Goal: Task Accomplishment & Management: Manage account settings

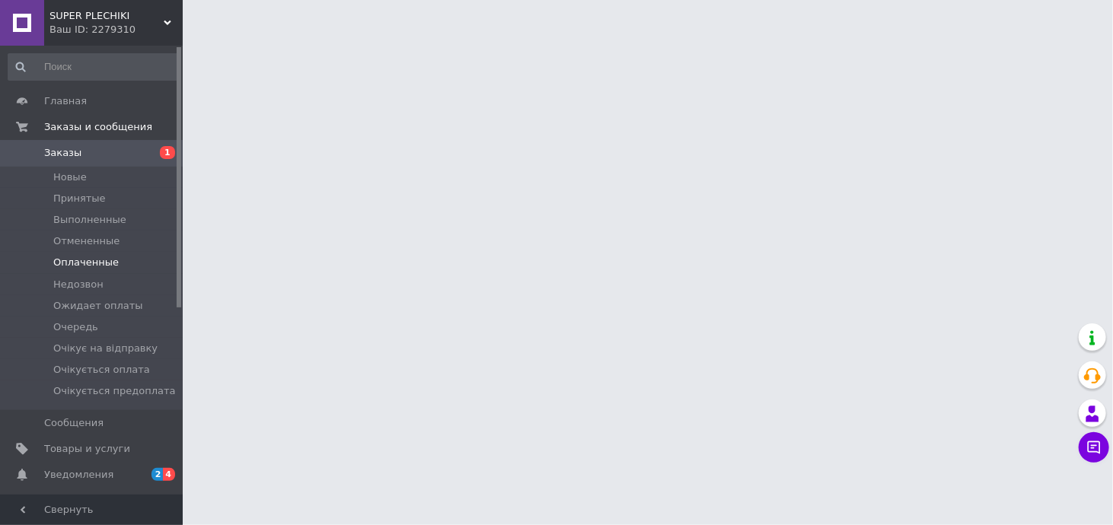
click at [100, 264] on span "Оплаченные" at bounding box center [85, 263] width 65 height 14
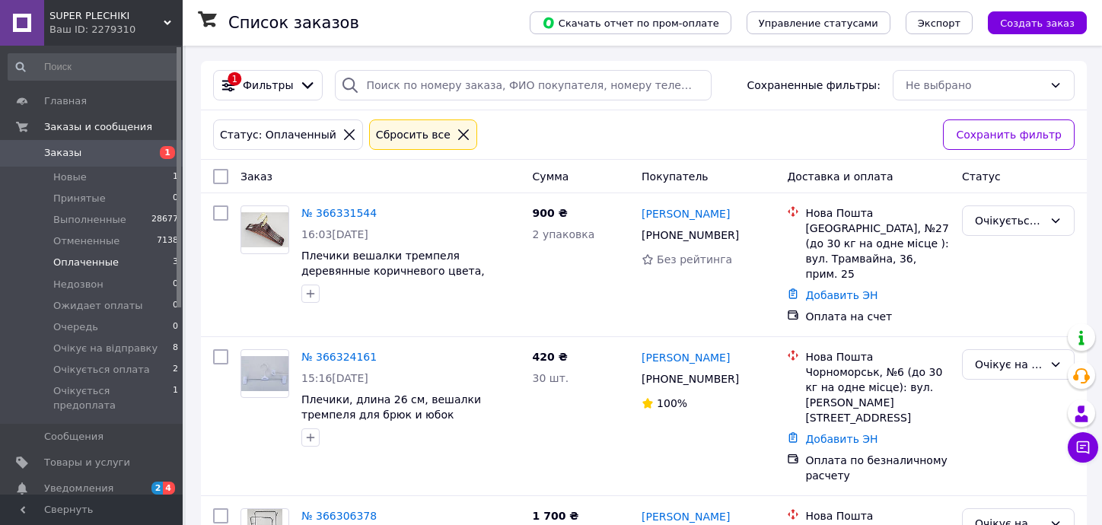
click at [107, 264] on span "Оплаченные" at bounding box center [85, 263] width 65 height 14
click at [97, 244] on span "Отмененные" at bounding box center [86, 241] width 66 height 14
click at [457, 134] on icon at bounding box center [464, 135] width 14 height 14
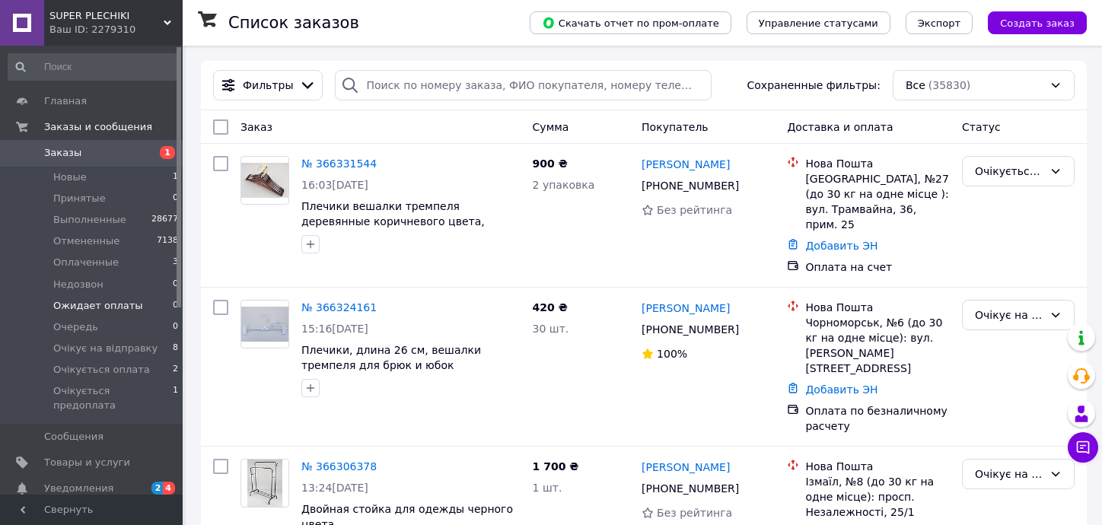
click at [85, 255] on li "Оплаченные 3" at bounding box center [93, 262] width 187 height 21
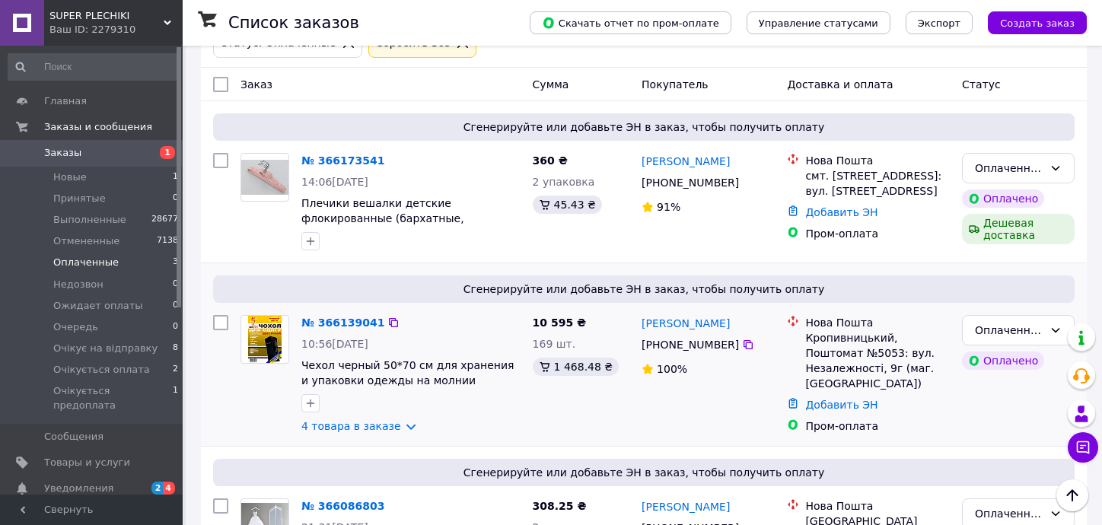
scroll to position [88, 0]
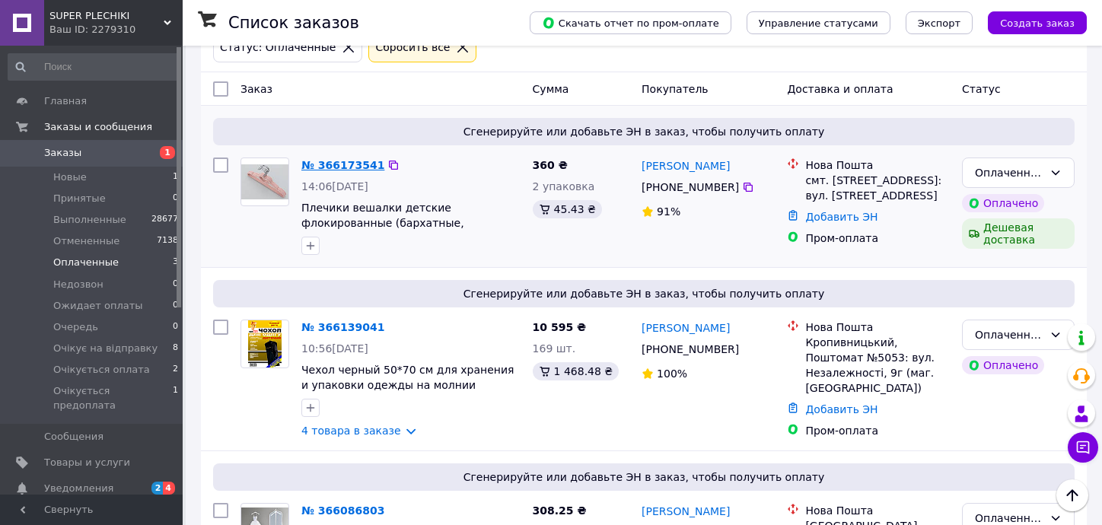
click at [325, 163] on link "№ 366173541" at bounding box center [342, 165] width 83 height 12
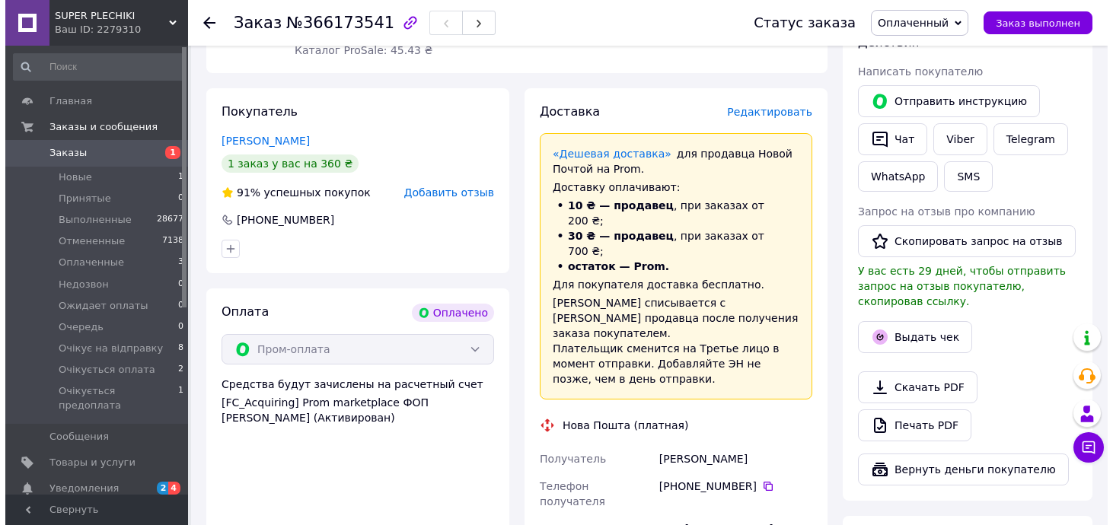
scroll to position [304, 0]
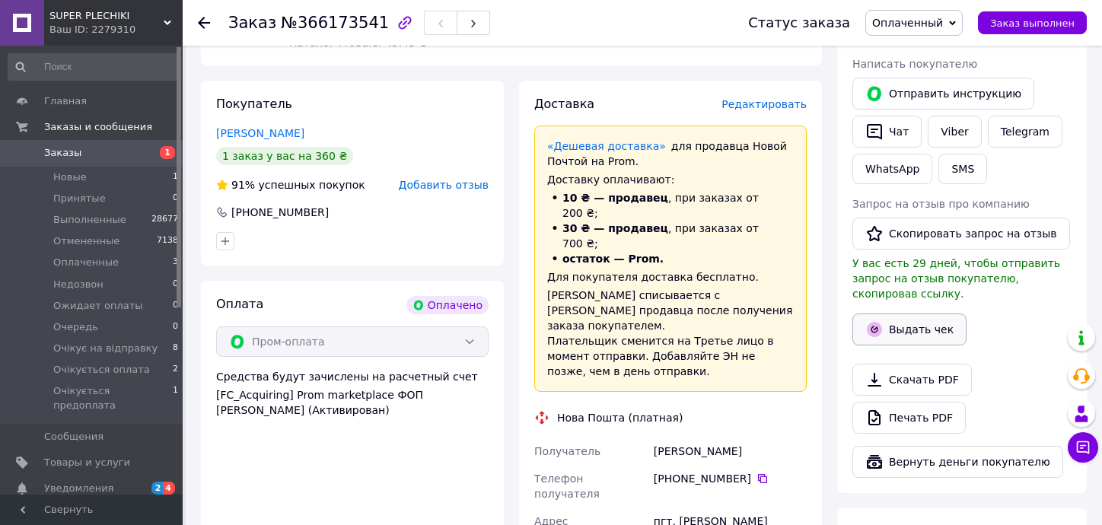
click at [913, 314] on button "Выдать чек" at bounding box center [909, 330] width 114 height 32
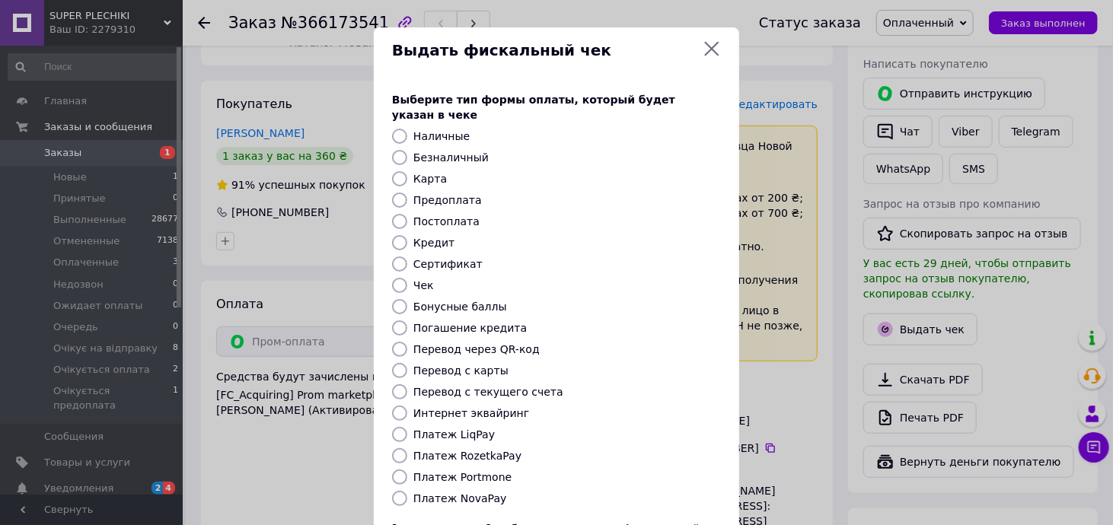
click at [446, 151] on label "Безналичный" at bounding box center [450, 157] width 75 height 12
click at [407, 150] on input "Безналичный" at bounding box center [399, 157] width 15 height 15
radio input "true"
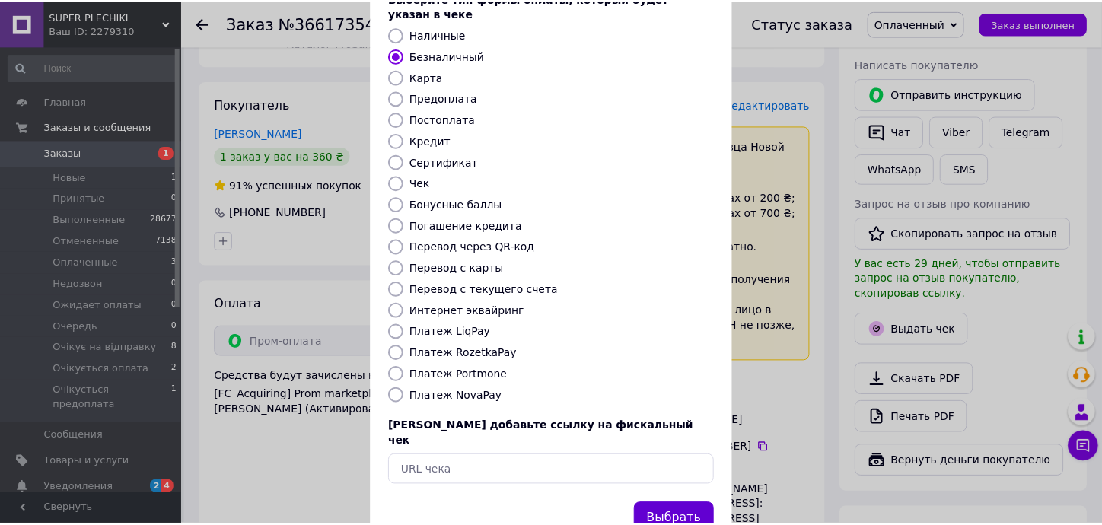
scroll to position [128, 0]
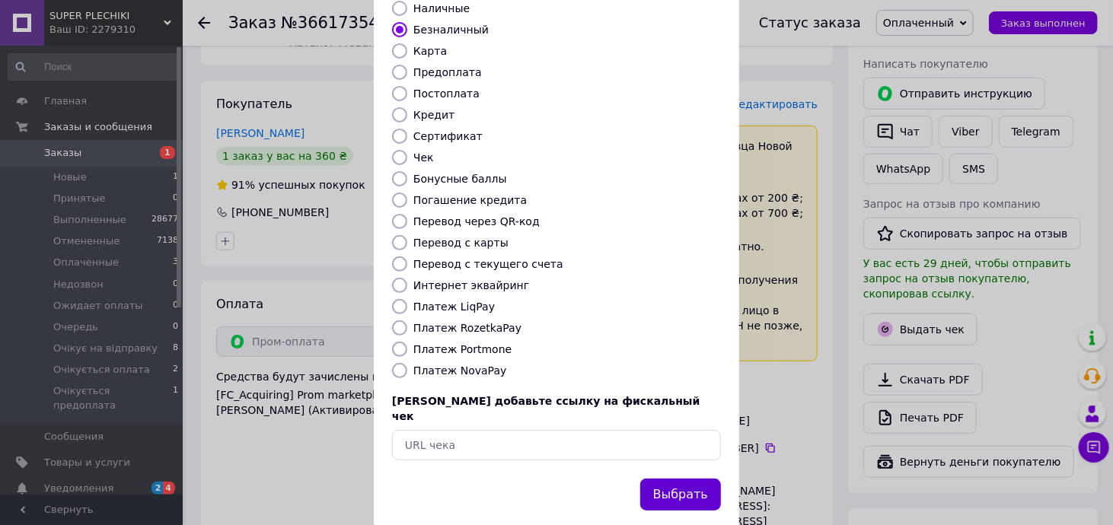
click at [691, 479] on button "Выбрать" at bounding box center [680, 495] width 81 height 33
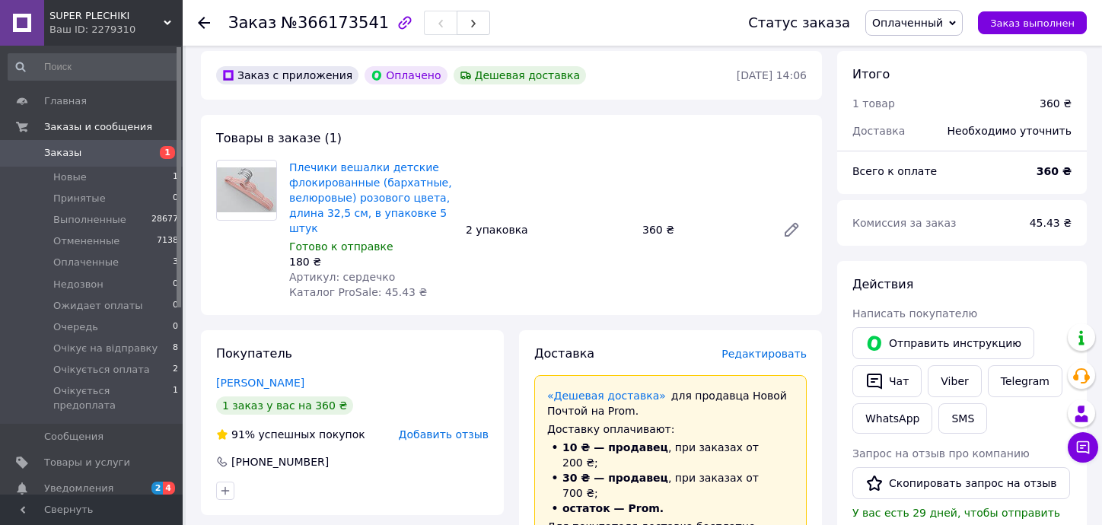
scroll to position [0, 0]
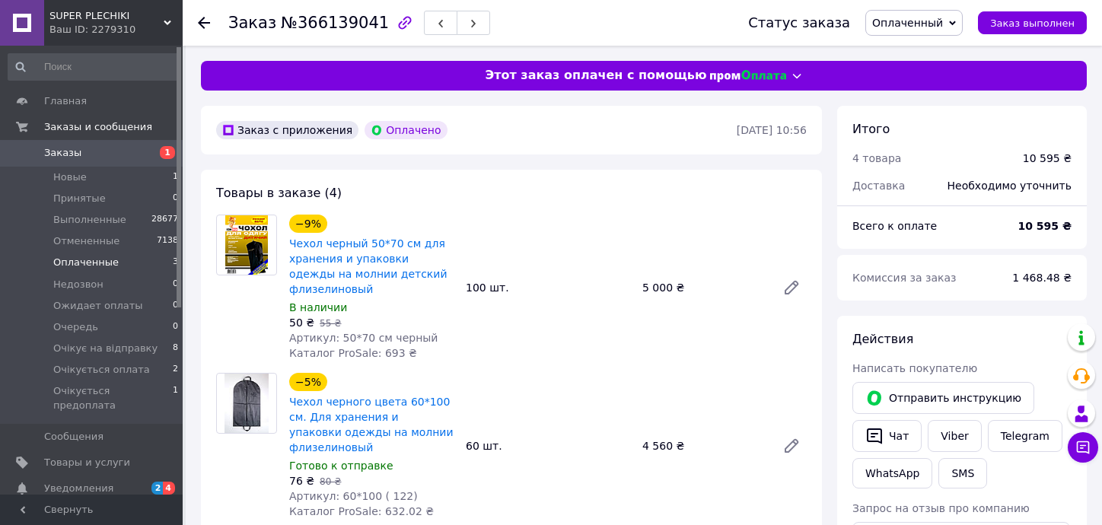
click at [88, 263] on span "Оплаченные" at bounding box center [85, 263] width 65 height 14
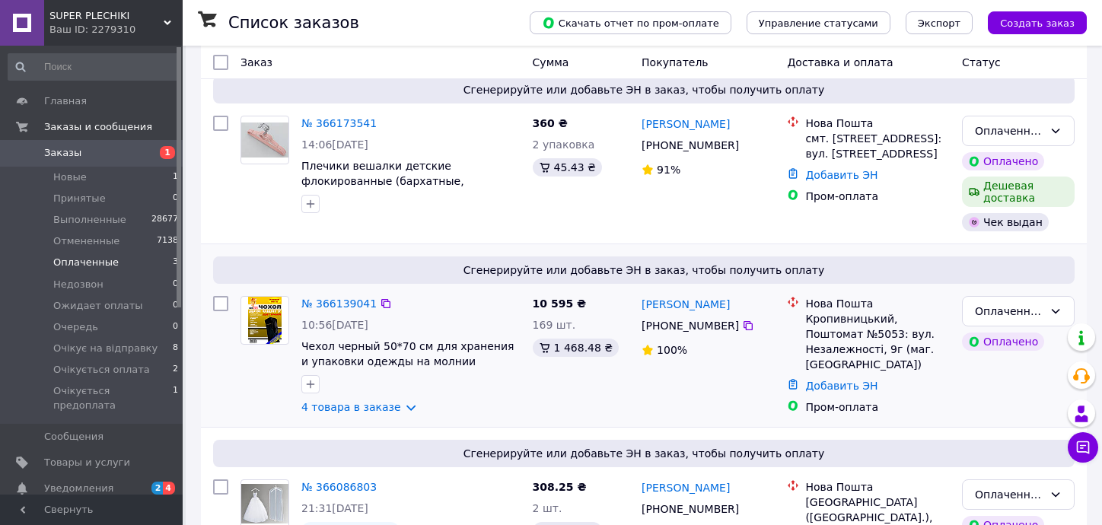
scroll to position [152, 0]
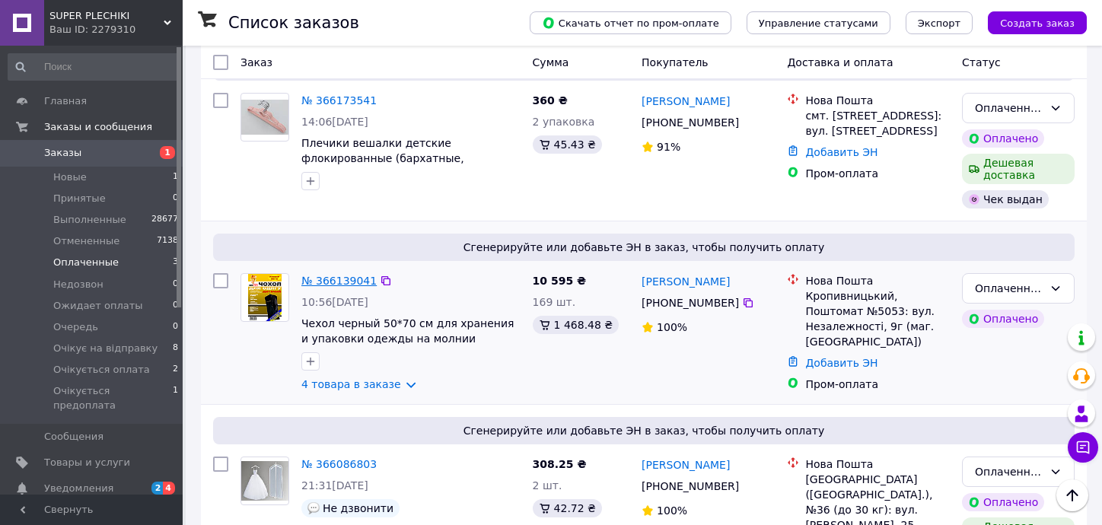
click at [336, 277] on link "№ 366139041" at bounding box center [338, 281] width 75 height 12
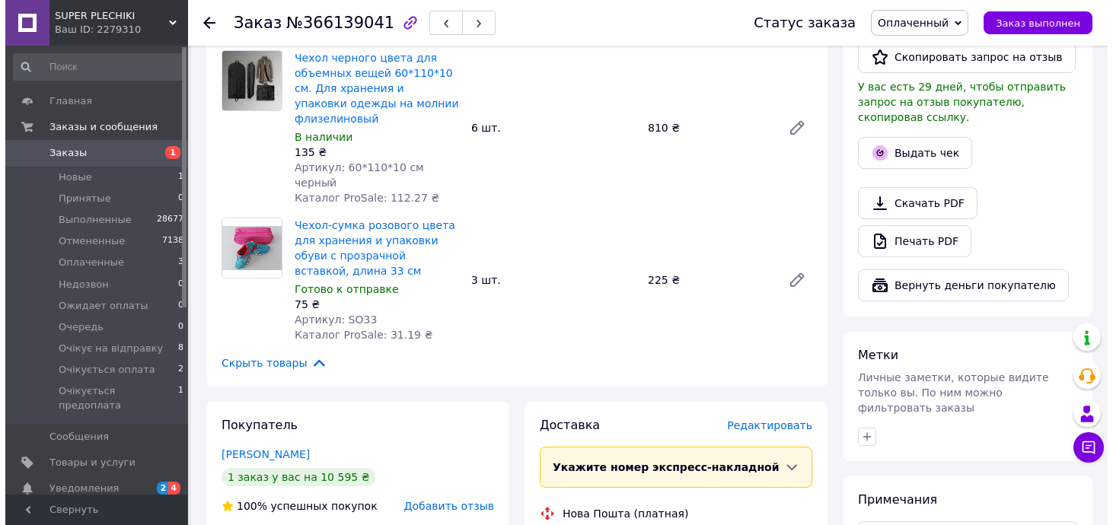
scroll to position [457, 0]
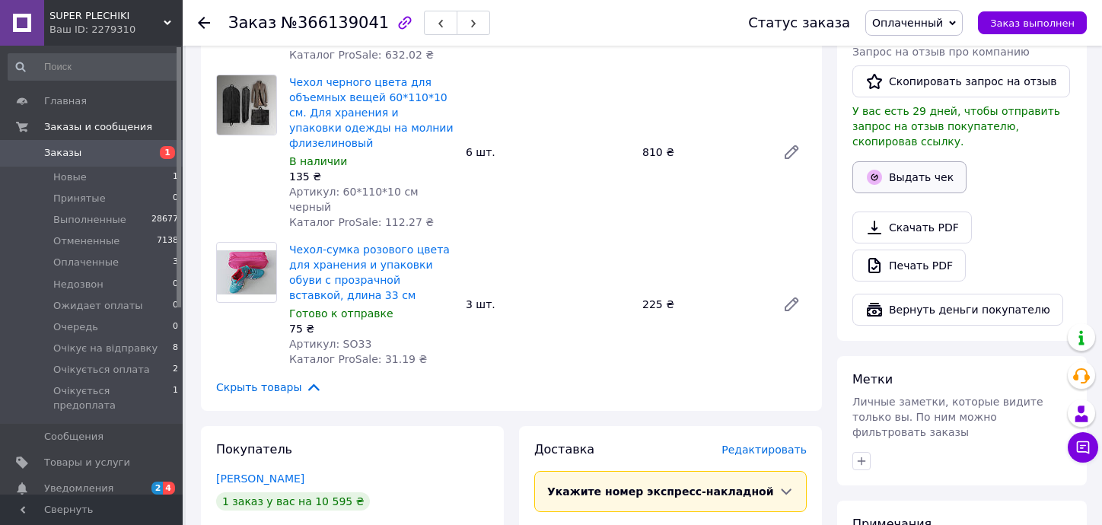
click at [914, 161] on button "Выдать чек" at bounding box center [909, 177] width 114 height 32
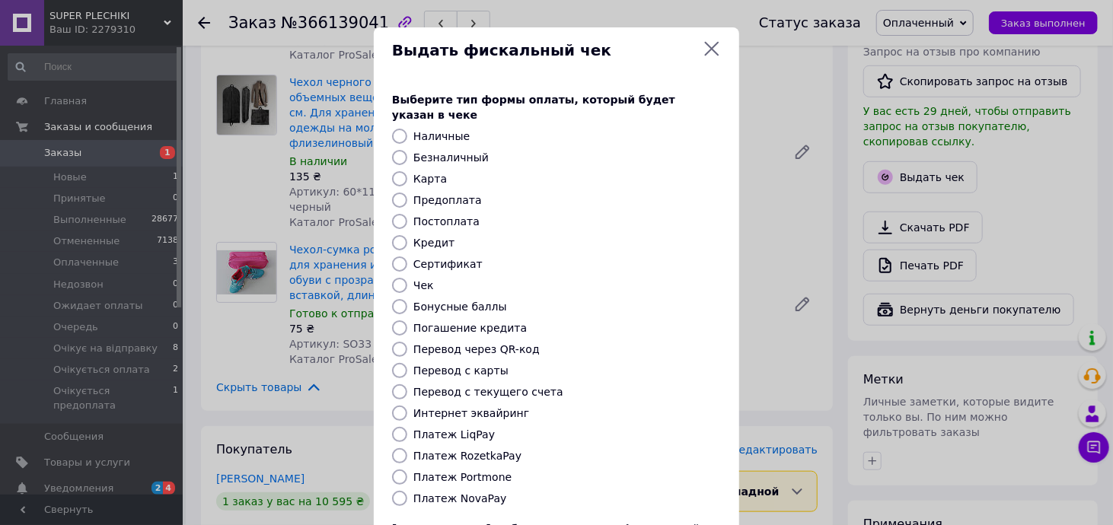
click at [460, 151] on label "Безналичный" at bounding box center [450, 157] width 75 height 12
click at [407, 150] on input "Безналичный" at bounding box center [399, 157] width 15 height 15
radio input "true"
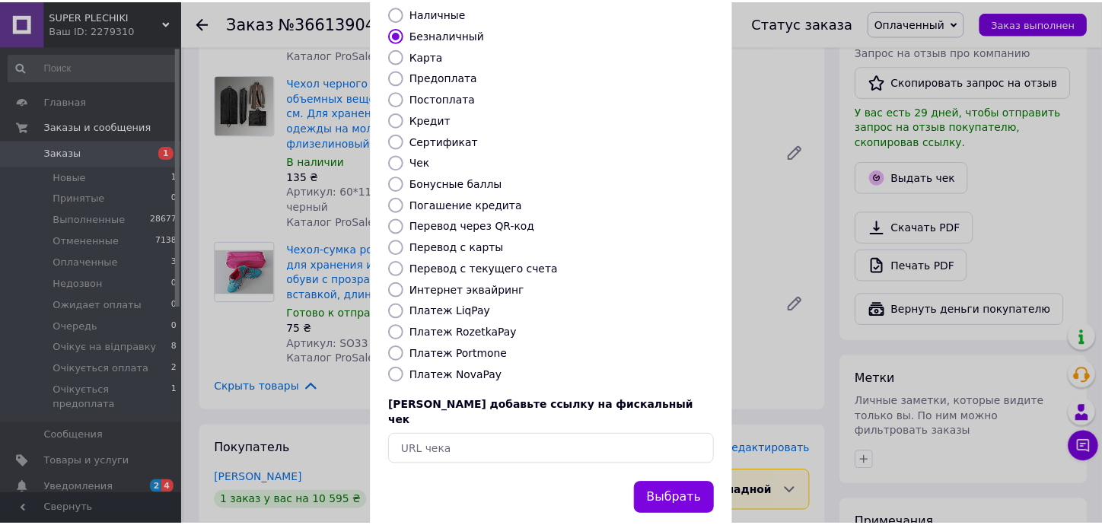
scroll to position [128, 0]
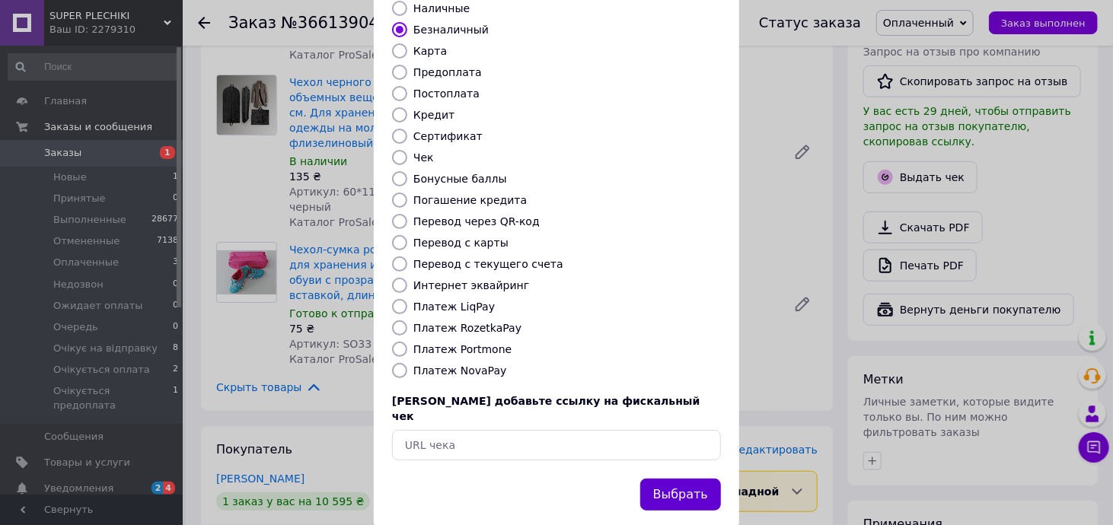
click at [694, 479] on button "Выбрать" at bounding box center [680, 495] width 81 height 33
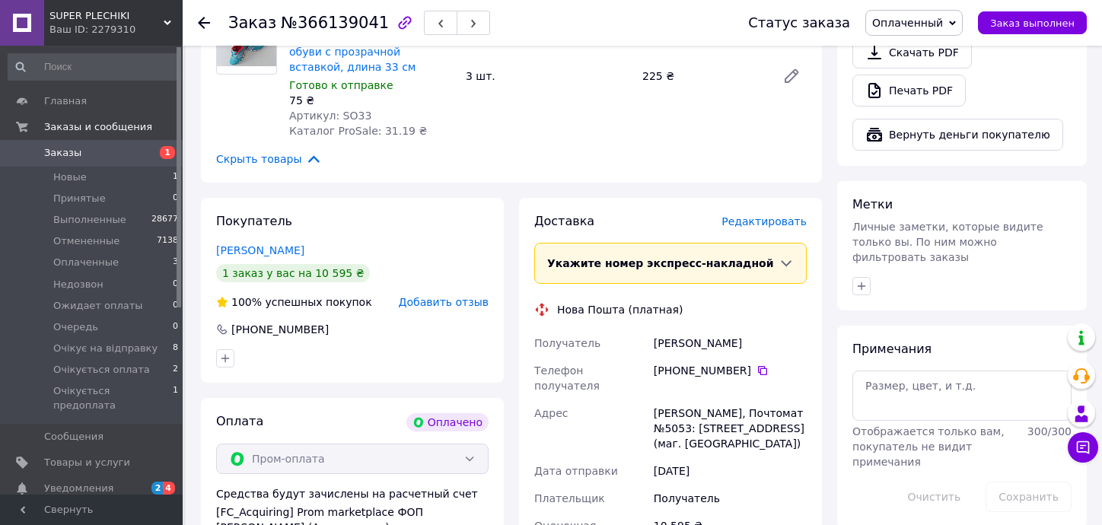
scroll to position [837, 0]
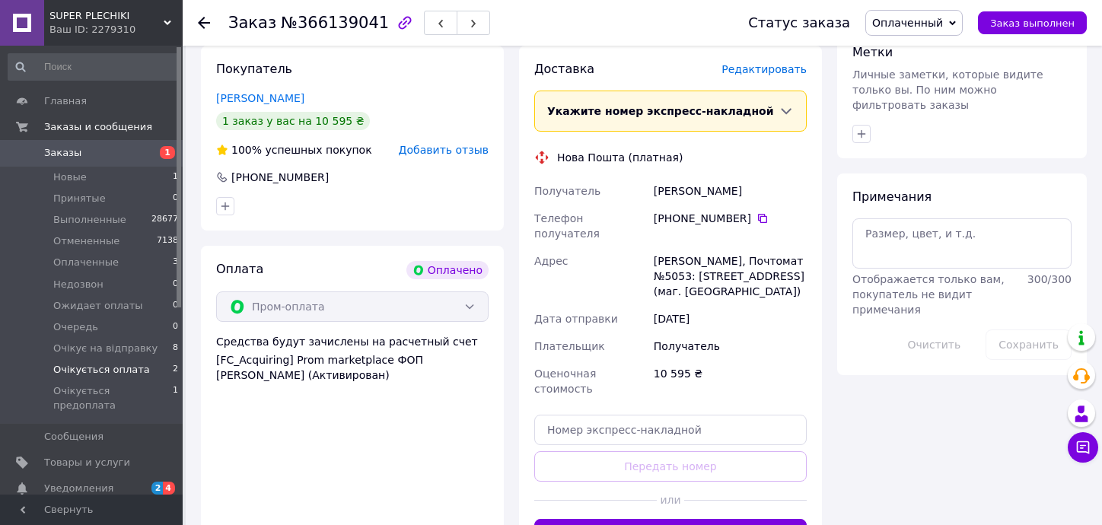
click at [116, 371] on span "Очікується оплата" at bounding box center [101, 370] width 97 height 14
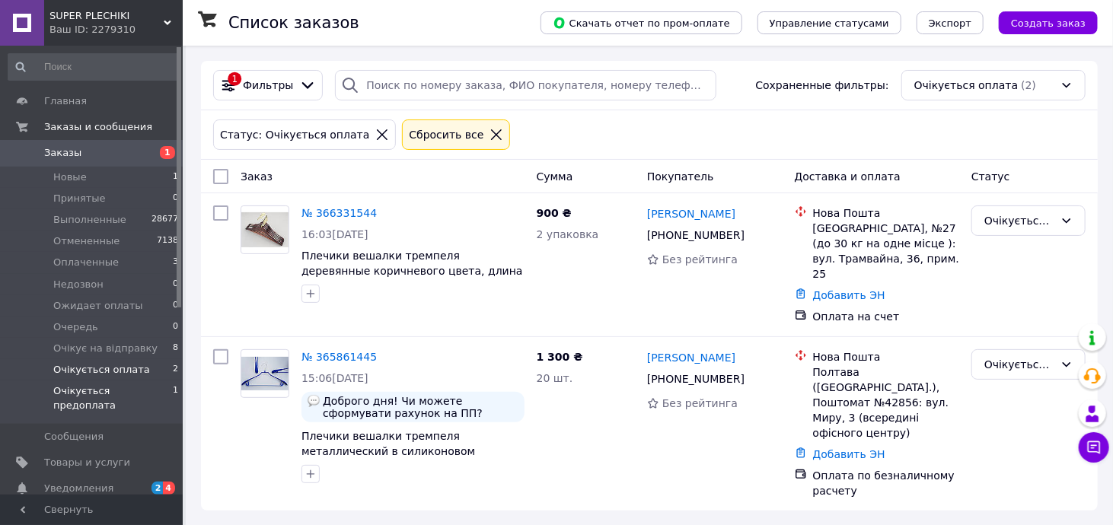
click at [103, 395] on span "Очікується предоплата" at bounding box center [112, 397] width 119 height 27
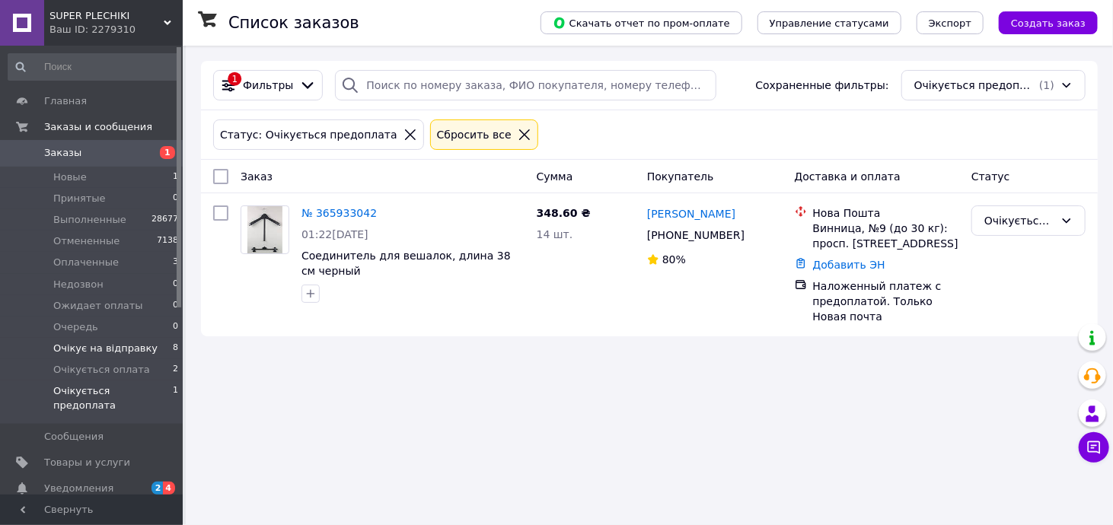
click at [119, 347] on span "Очікує на відправку" at bounding box center [105, 349] width 104 height 14
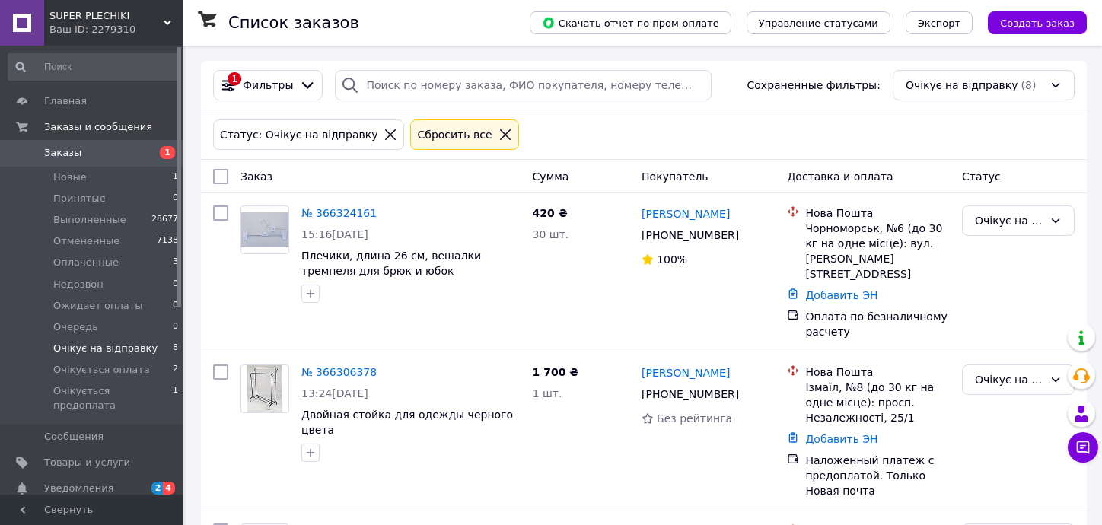
click at [498, 133] on icon at bounding box center [505, 135] width 14 height 14
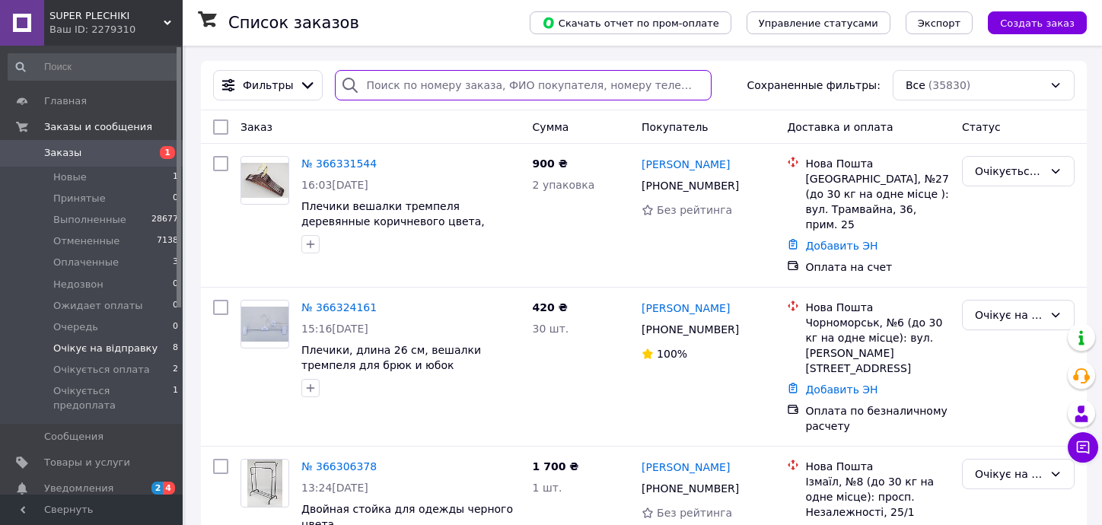
click at [517, 81] on input "search" at bounding box center [523, 85] width 376 height 30
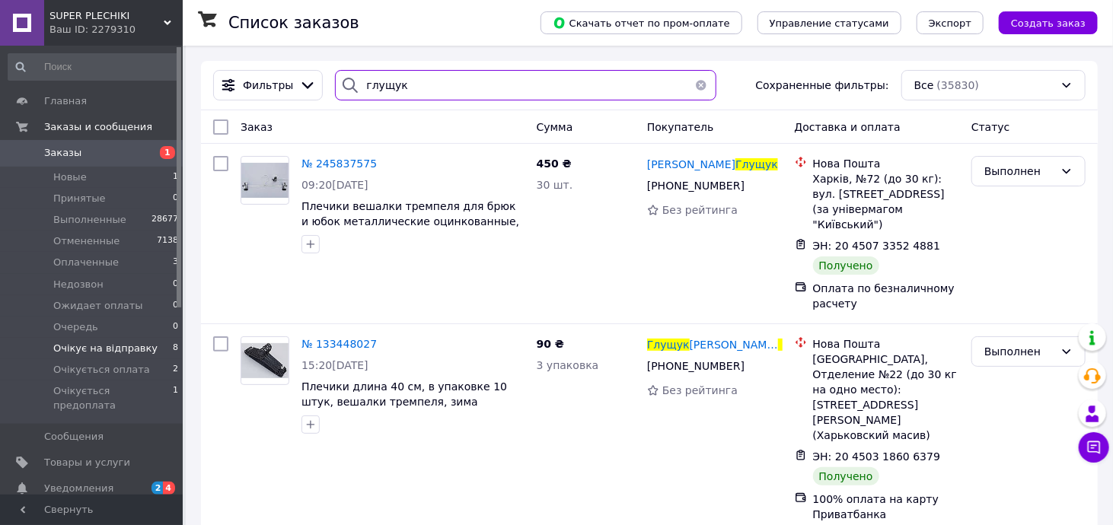
type input "глущук"
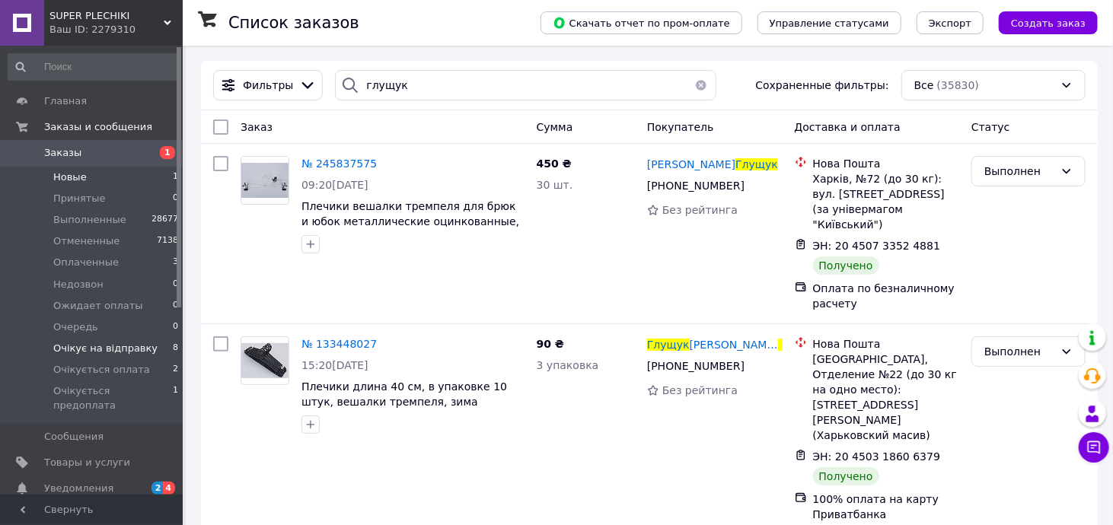
click at [103, 184] on li "Новые 1" at bounding box center [93, 177] width 187 height 21
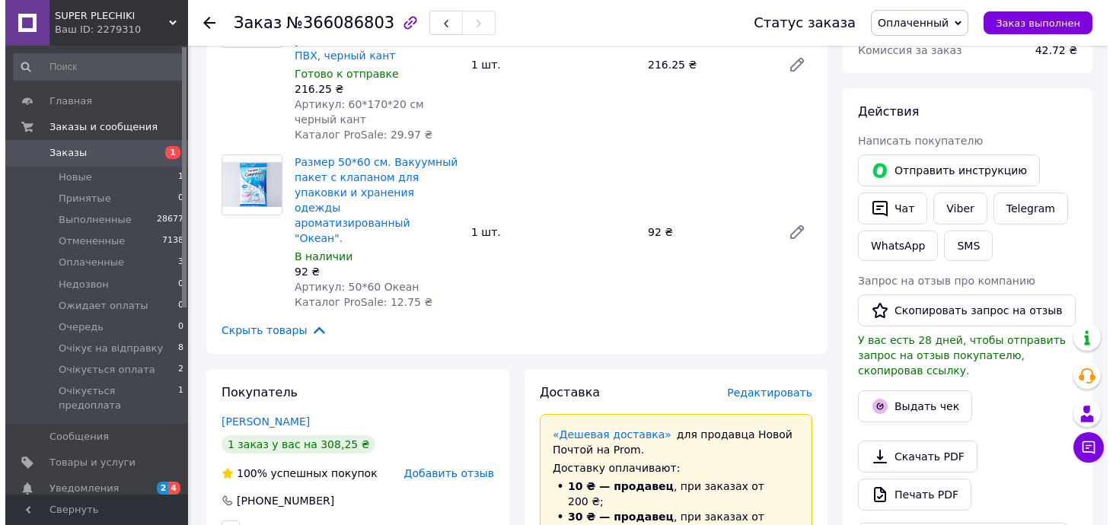
scroll to position [228, 0]
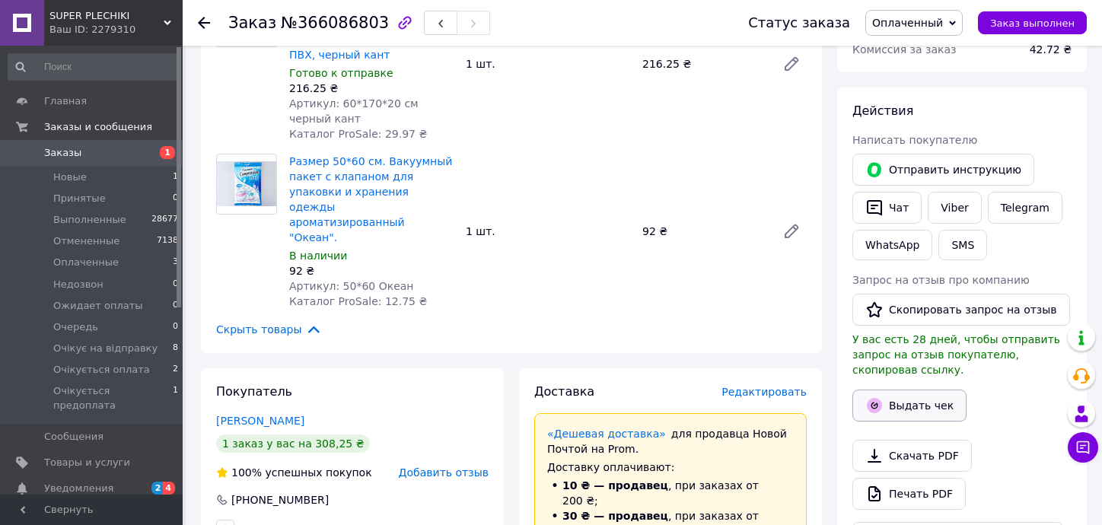
click at [910, 390] on button "Выдать чек" at bounding box center [909, 406] width 114 height 32
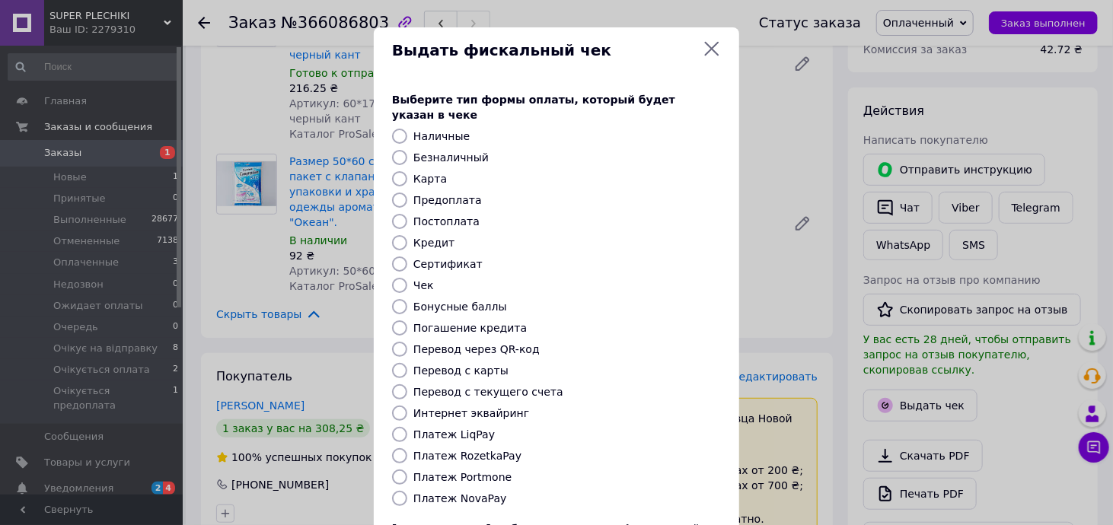
click at [422, 151] on label "Безналичный" at bounding box center [450, 157] width 75 height 12
click at [407, 150] on input "Безналичный" at bounding box center [399, 157] width 15 height 15
radio input "true"
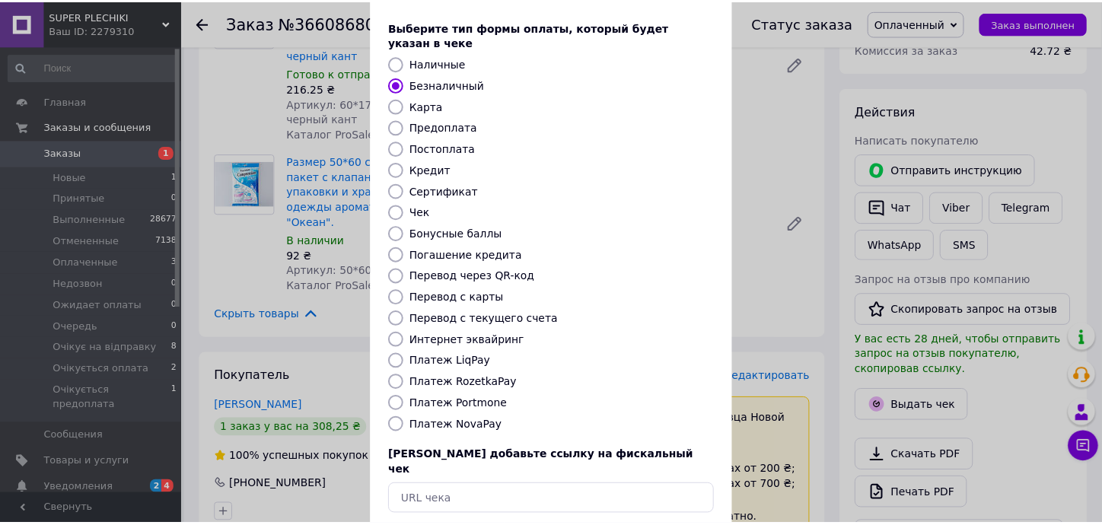
scroll to position [128, 0]
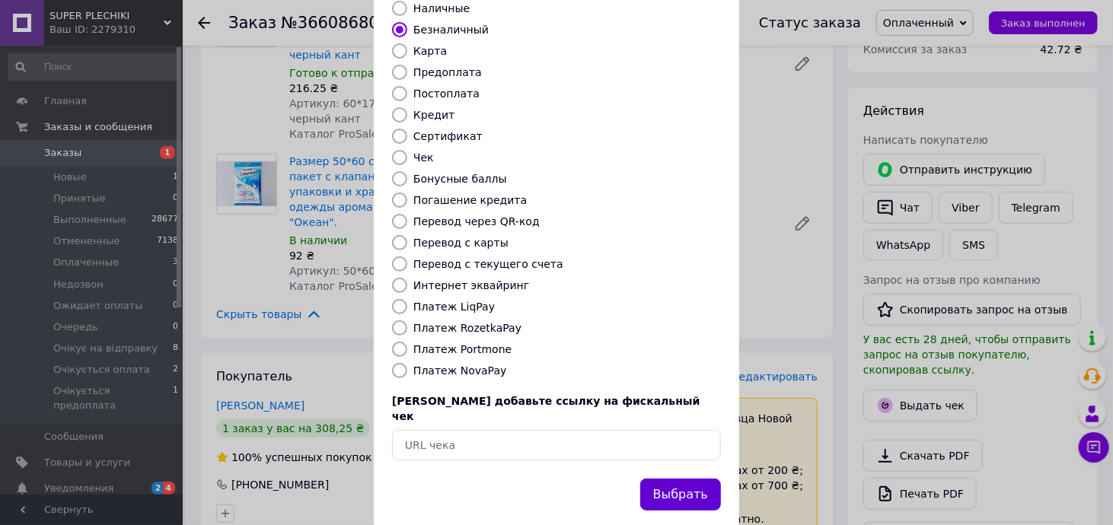
click at [691, 479] on button "Выбрать" at bounding box center [680, 495] width 81 height 33
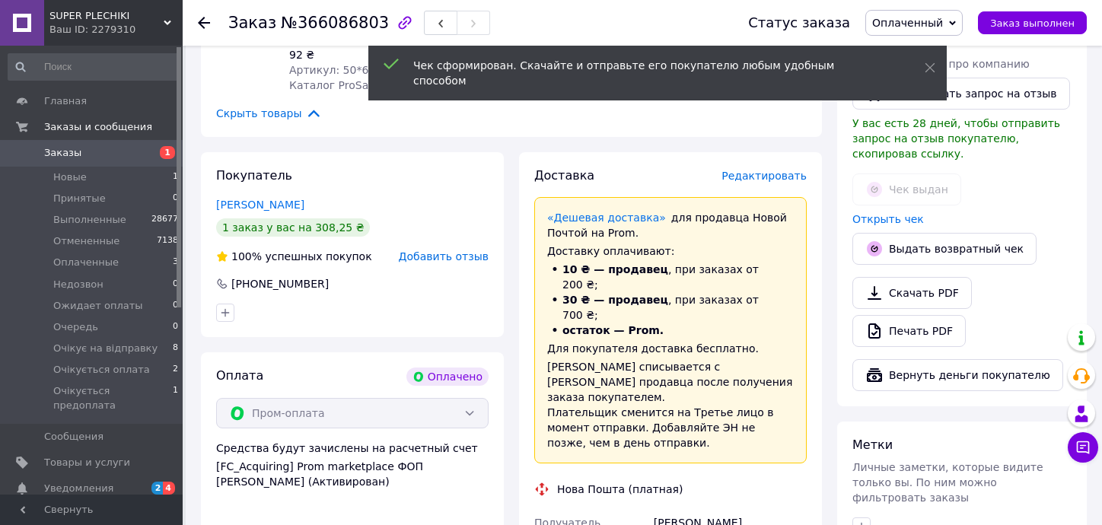
scroll to position [457, 0]
